Goal: Task Accomplishment & Management: Manage account settings

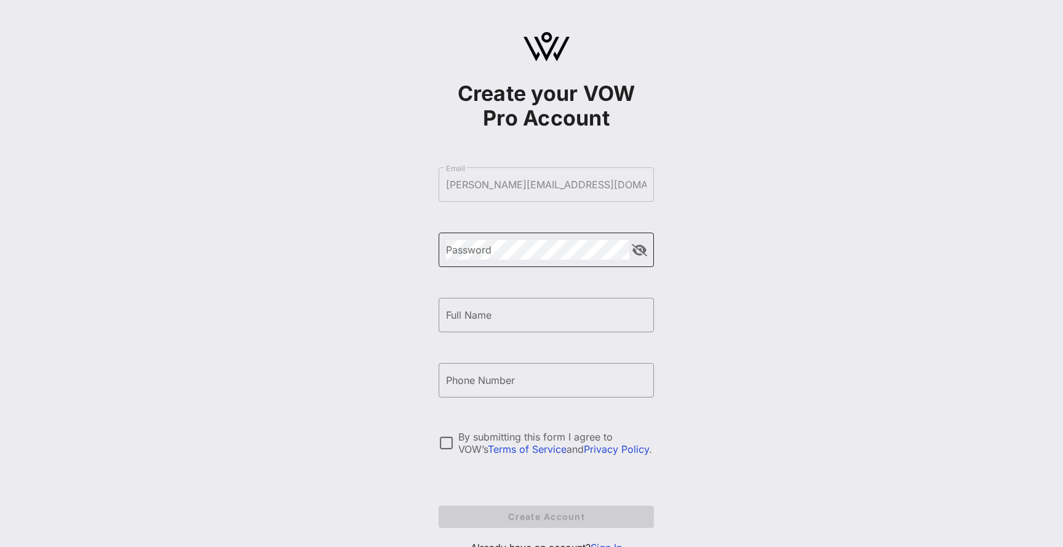
click at [508, 262] on div "Password" at bounding box center [537, 250] width 183 height 34
type input "[PERSON_NAME]"
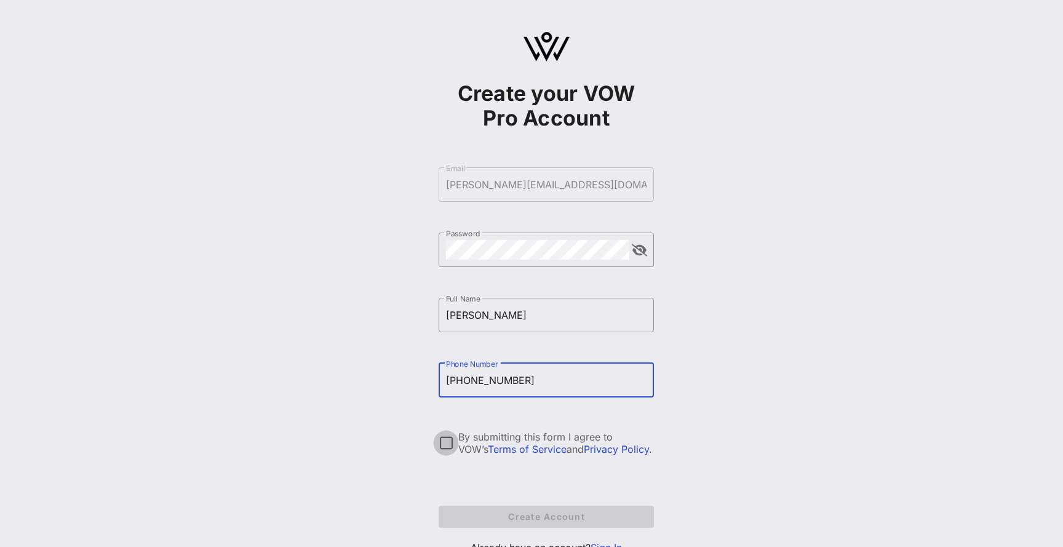
type input "[PHONE_NUMBER]"
click at [444, 442] on div at bounding box center [446, 443] width 21 height 21
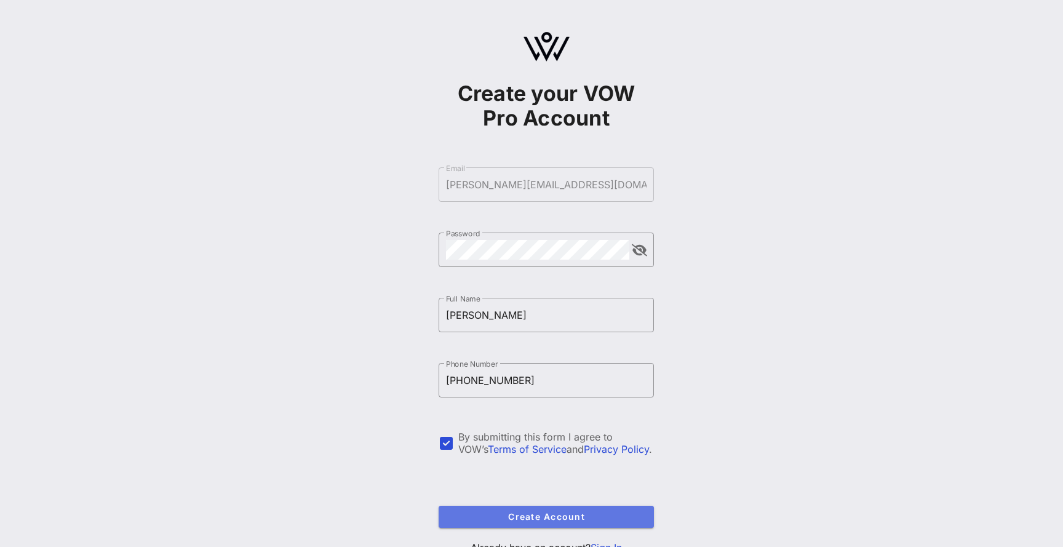
click at [491, 514] on span "Create Account" at bounding box center [547, 516] width 196 height 10
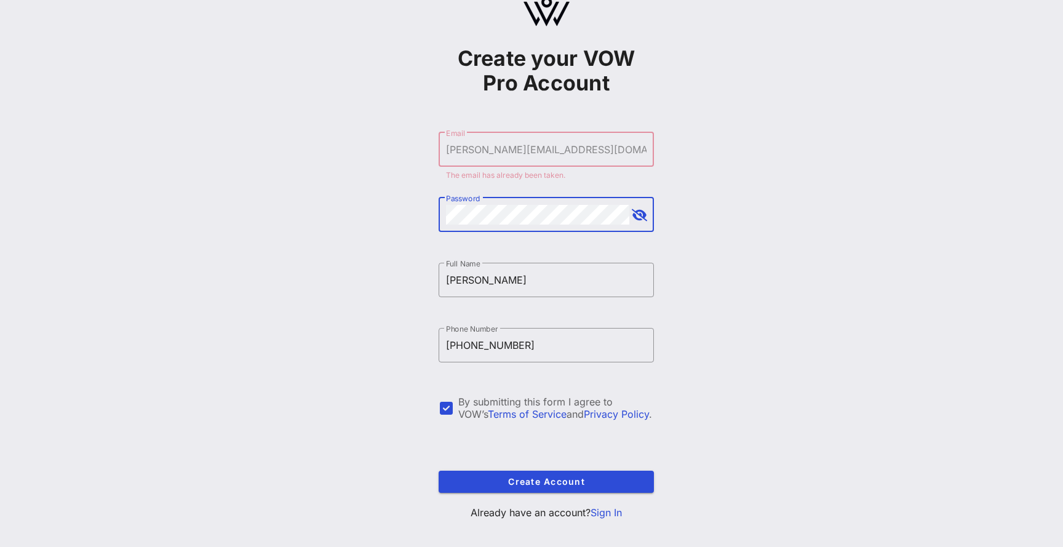
scroll to position [50, 0]
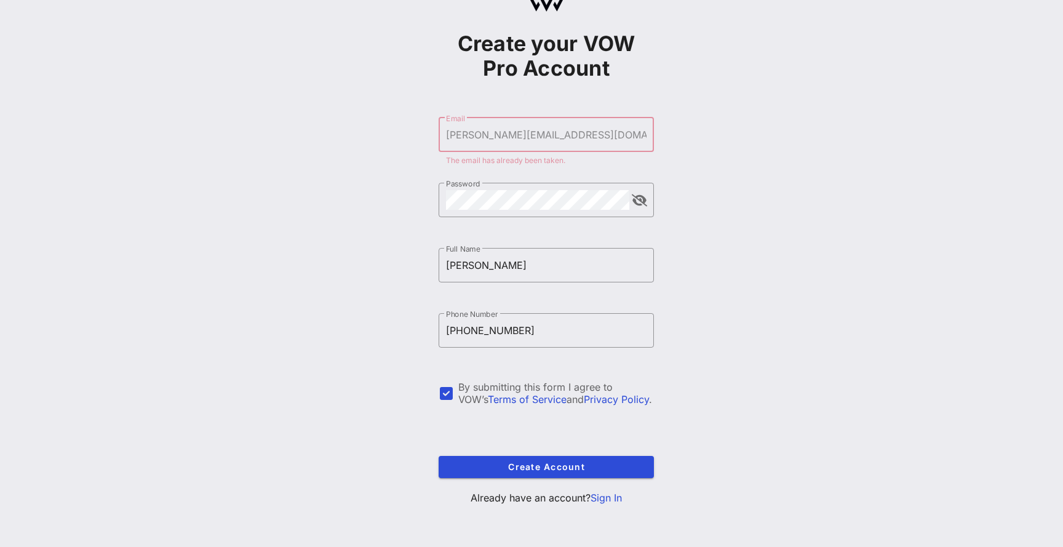
click at [598, 494] on link "Sign In" at bounding box center [606, 498] width 31 height 12
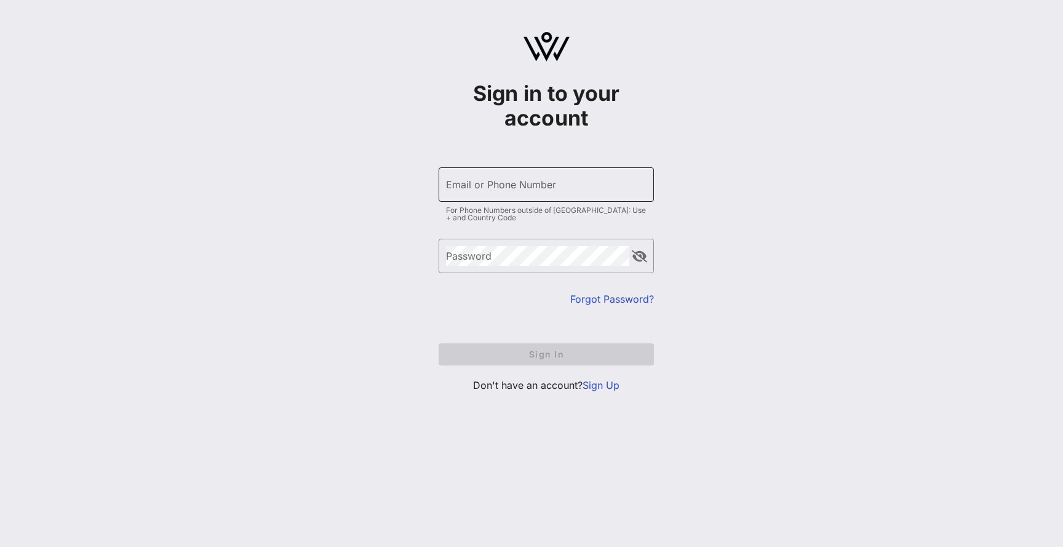
click at [464, 196] on div "Email or Phone Number" at bounding box center [546, 184] width 201 height 34
click at [562, 182] on input "m" at bounding box center [546, 185] width 201 height 20
type input "[PERSON_NAME][EMAIL_ADDRESS][DOMAIN_NAME]"
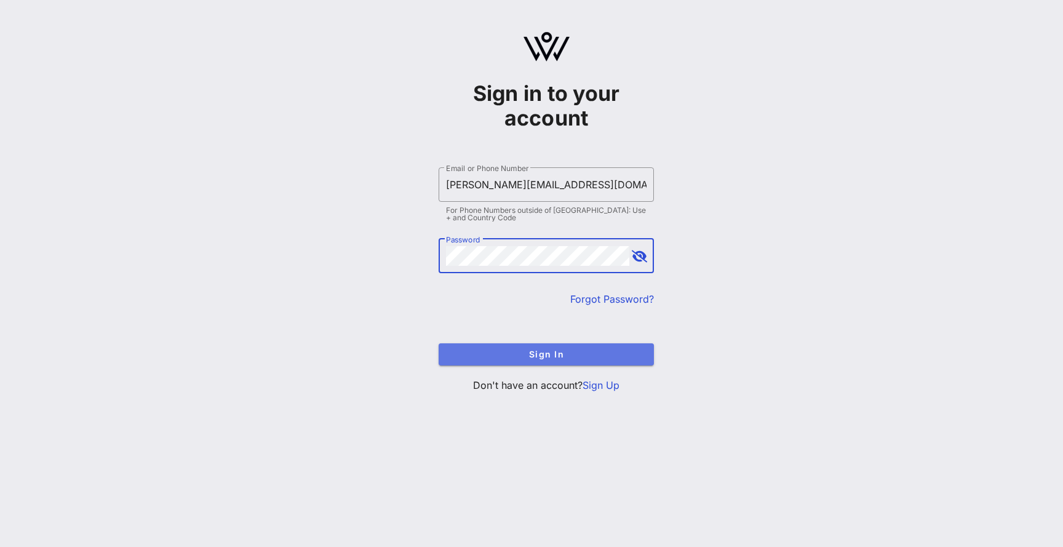
click at [541, 360] on button "Sign In" at bounding box center [546, 354] width 215 height 22
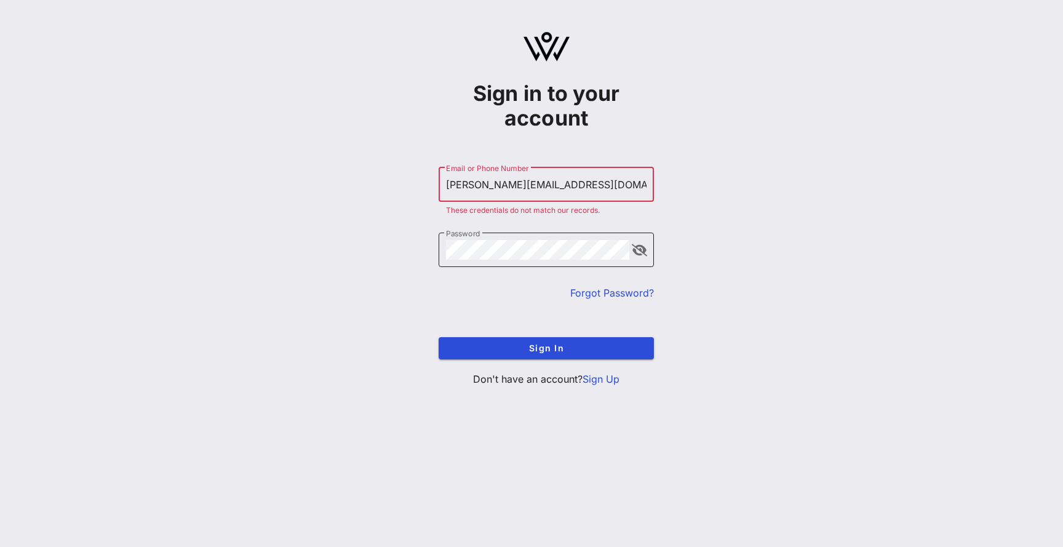
click at [636, 250] on button "append icon" at bounding box center [639, 250] width 15 height 12
click at [618, 294] on link "Forgot Password?" at bounding box center [612, 293] width 84 height 12
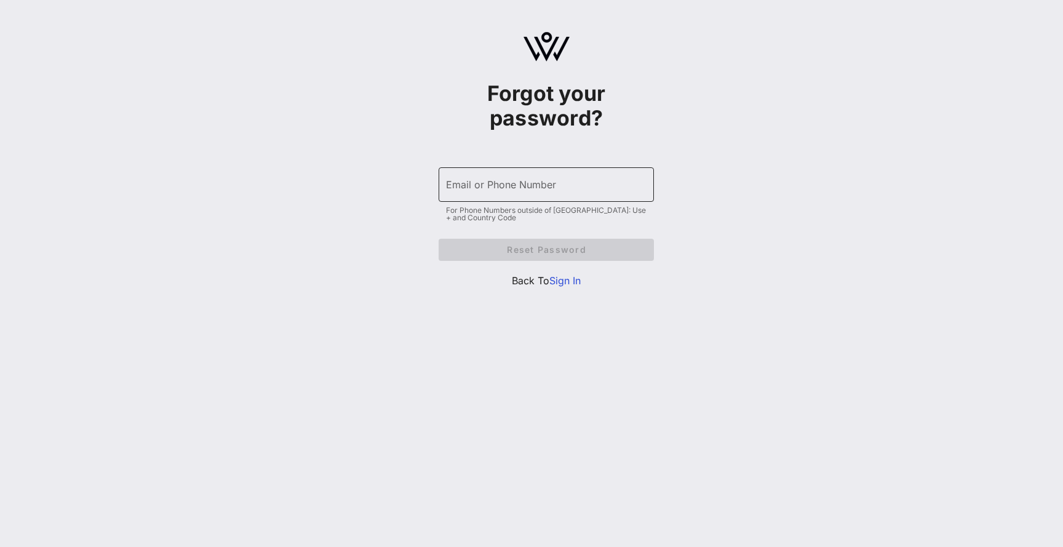
click at [581, 174] on div "Email or Phone Number" at bounding box center [546, 184] width 201 height 34
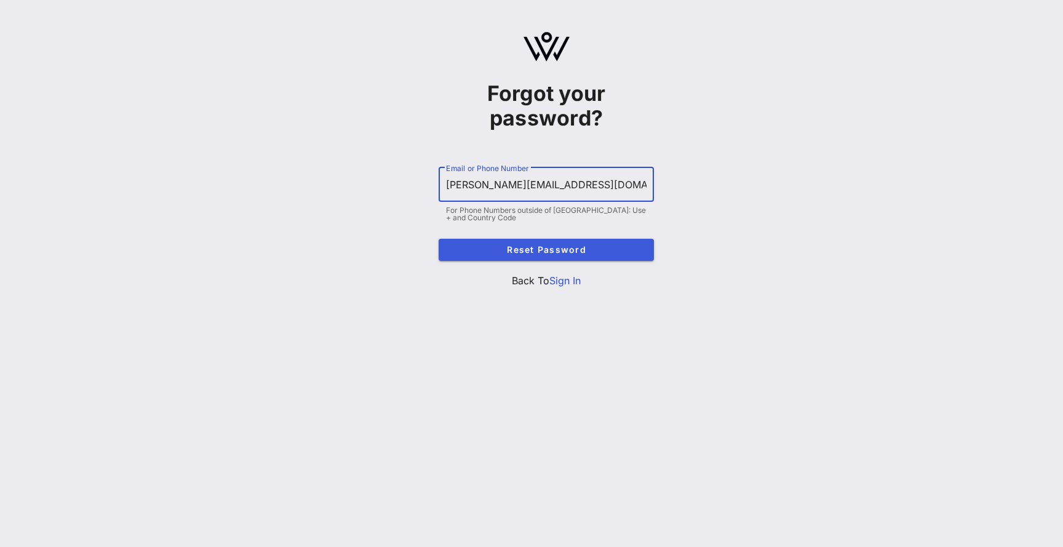
type input "[PERSON_NAME][EMAIL_ADDRESS][DOMAIN_NAME]"
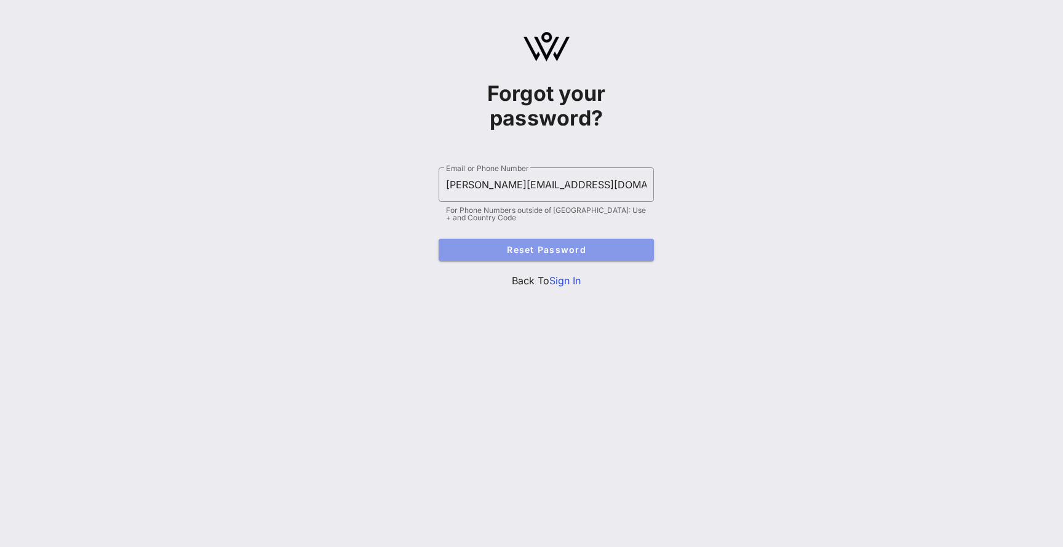
click at [494, 254] on span "Reset Password" at bounding box center [547, 249] width 196 height 10
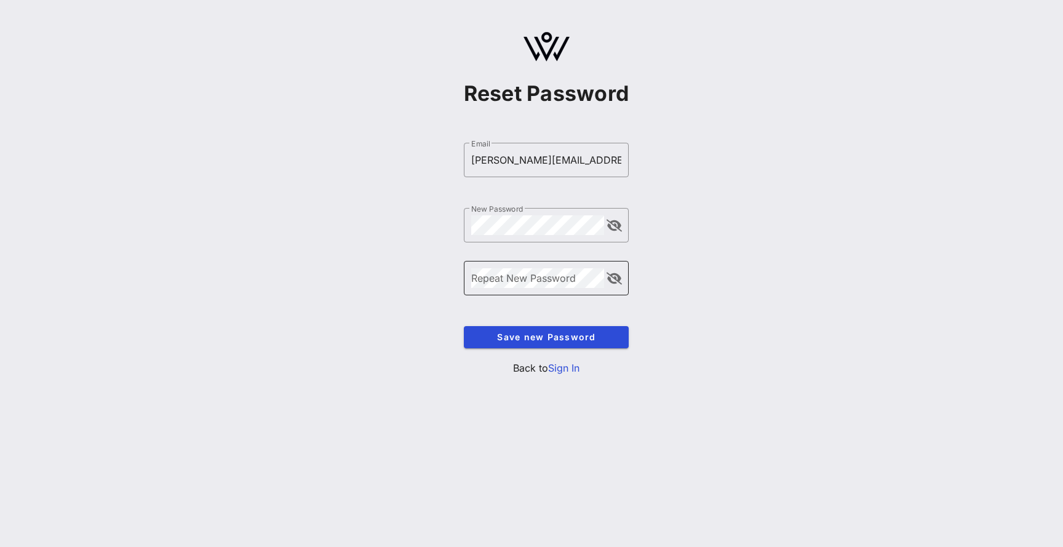
click at [510, 266] on div "Repeat New Password" at bounding box center [538, 278] width 134 height 34
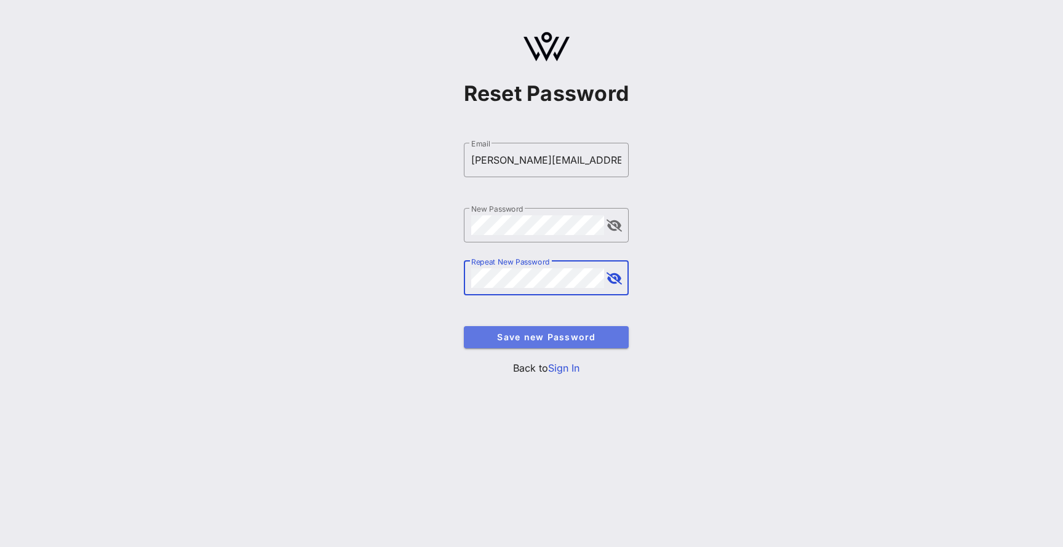
click at [545, 337] on span "Save new Password" at bounding box center [547, 337] width 146 height 10
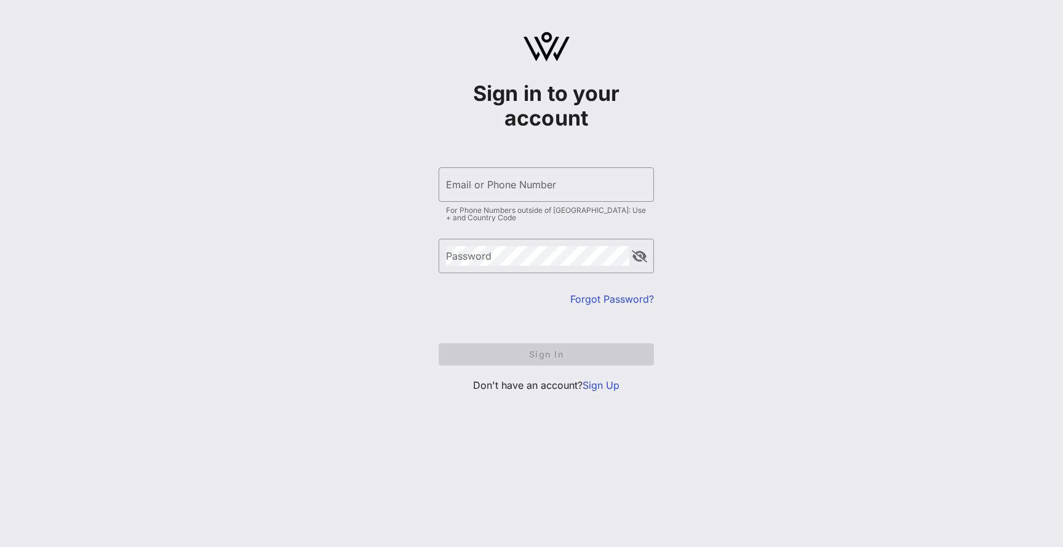
type input "[PERSON_NAME][EMAIL_ADDRESS][DOMAIN_NAME]"
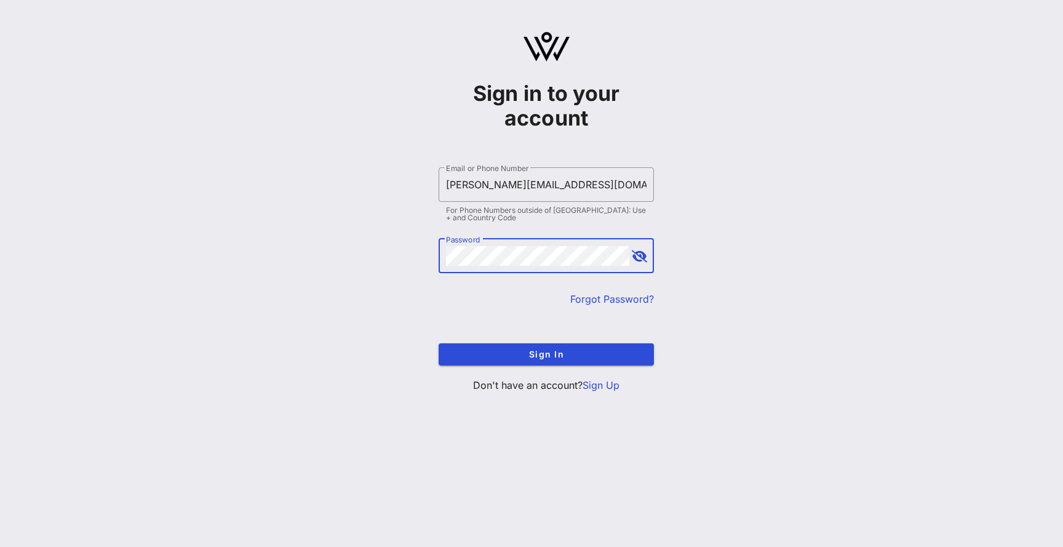
click at [640, 257] on button "append icon" at bounding box center [639, 256] width 15 height 12
click at [540, 358] on span "Sign In" at bounding box center [547, 354] width 196 height 10
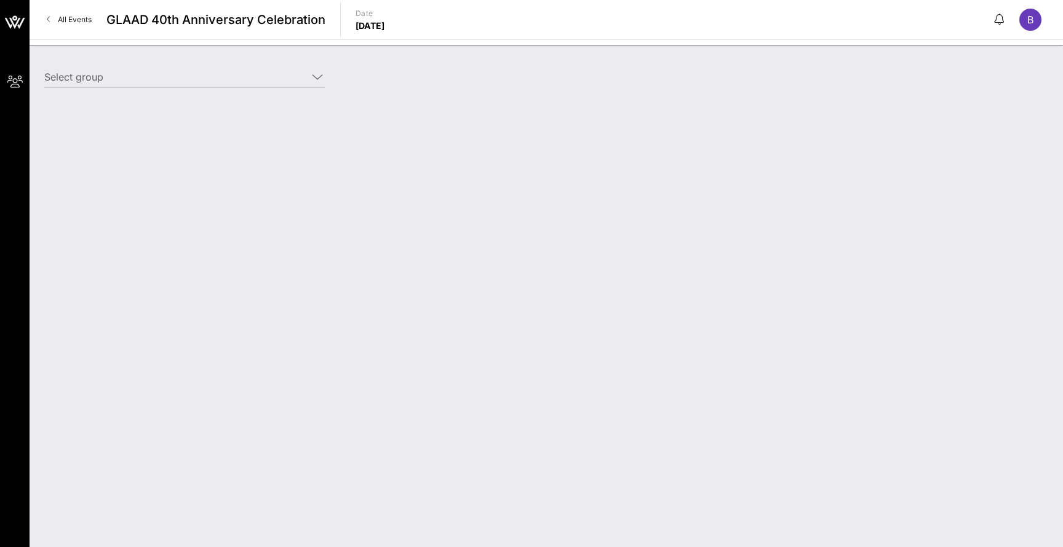
type input "P&G (P&G) [Brent Miller, miller.br.4@pg.com]"
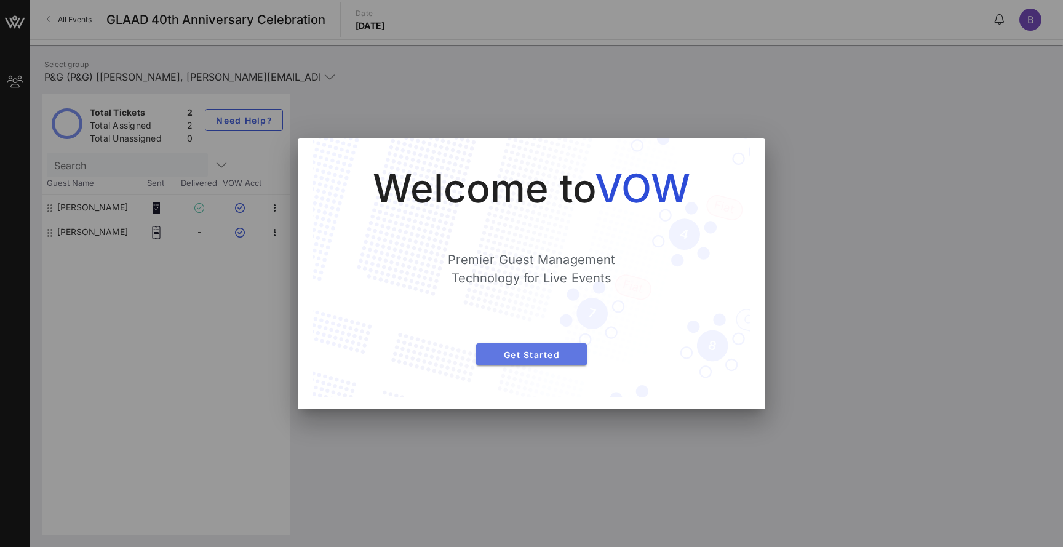
click at [549, 353] on span "Get Started" at bounding box center [531, 355] width 91 height 10
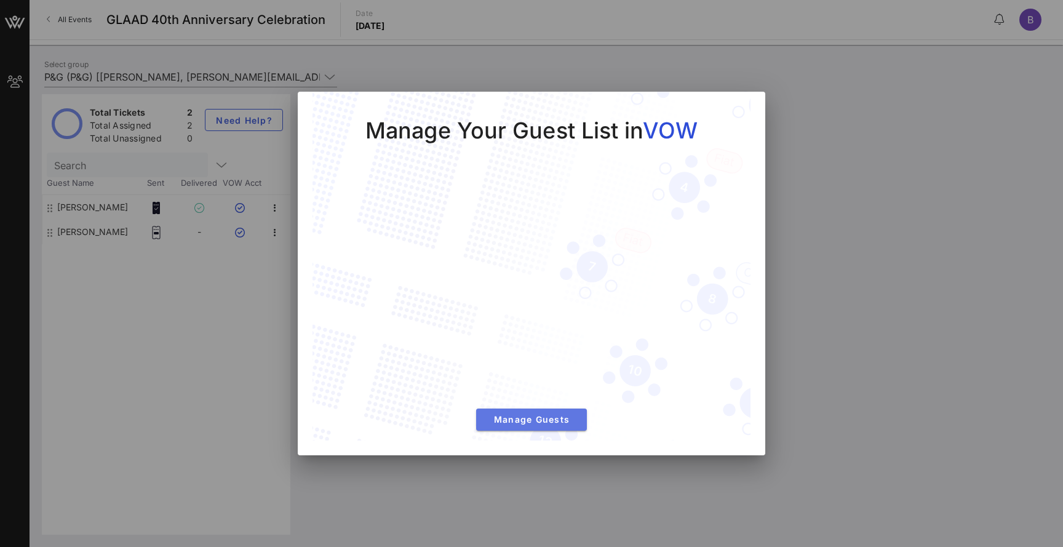
click at [532, 420] on span "Manage Guests" at bounding box center [531, 419] width 91 height 10
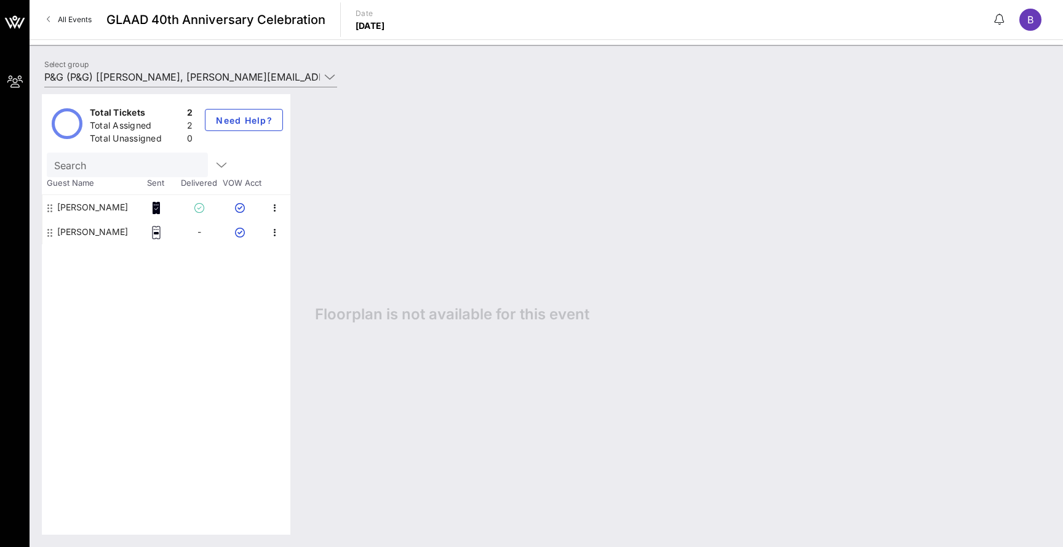
click at [157, 233] on rect at bounding box center [156, 233] width 4 height 2
